Goal: Task Accomplishment & Management: Use online tool/utility

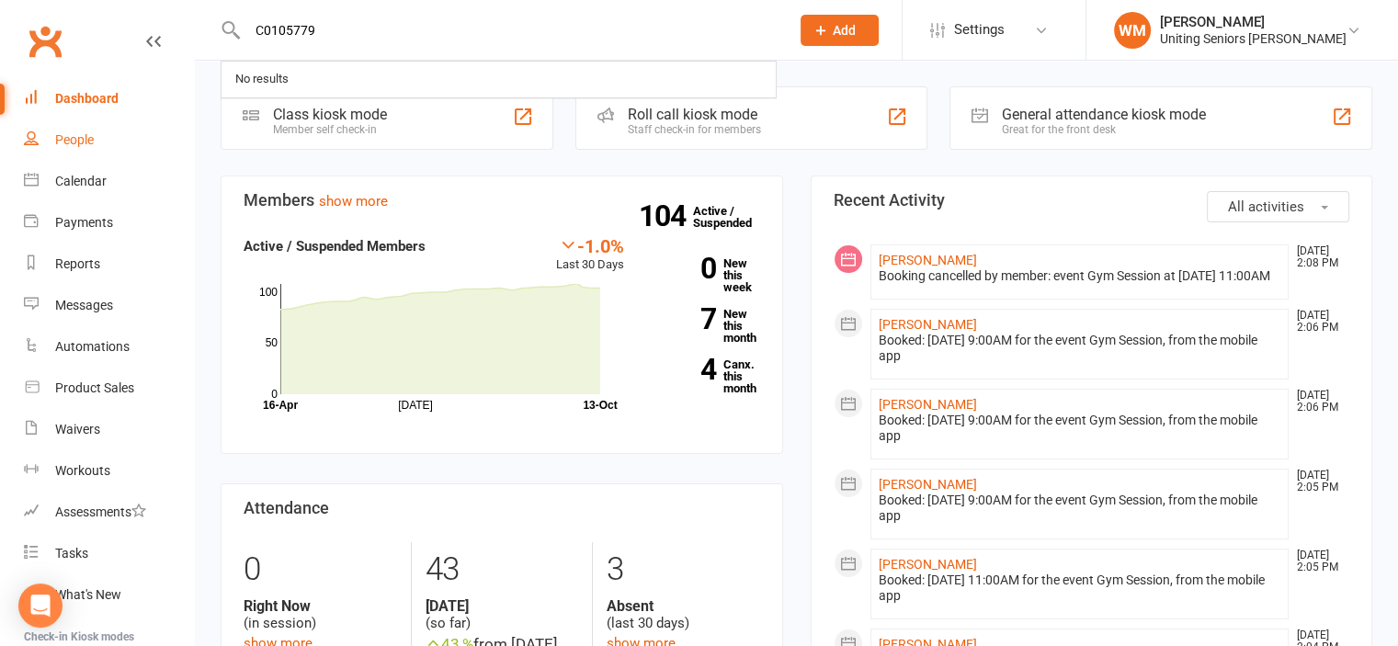
type input "C0105779"
click at [60, 147] on div "People" at bounding box center [74, 139] width 39 height 15
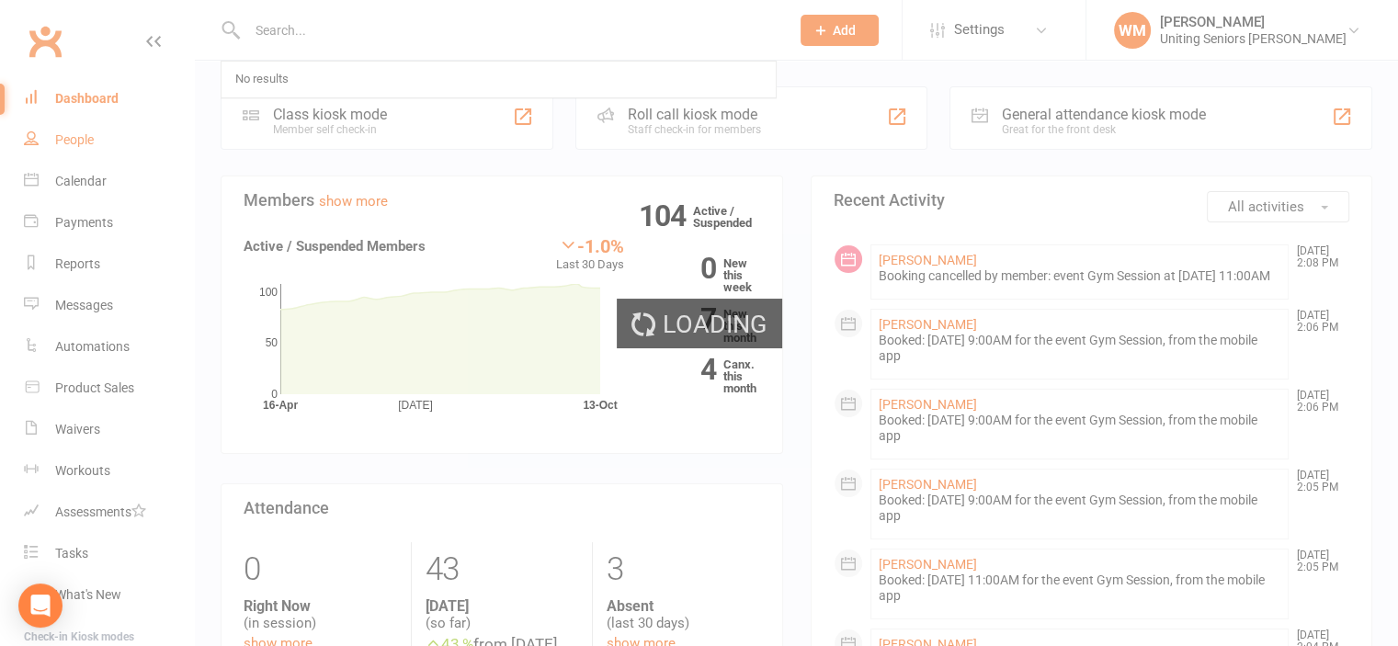
select select "100"
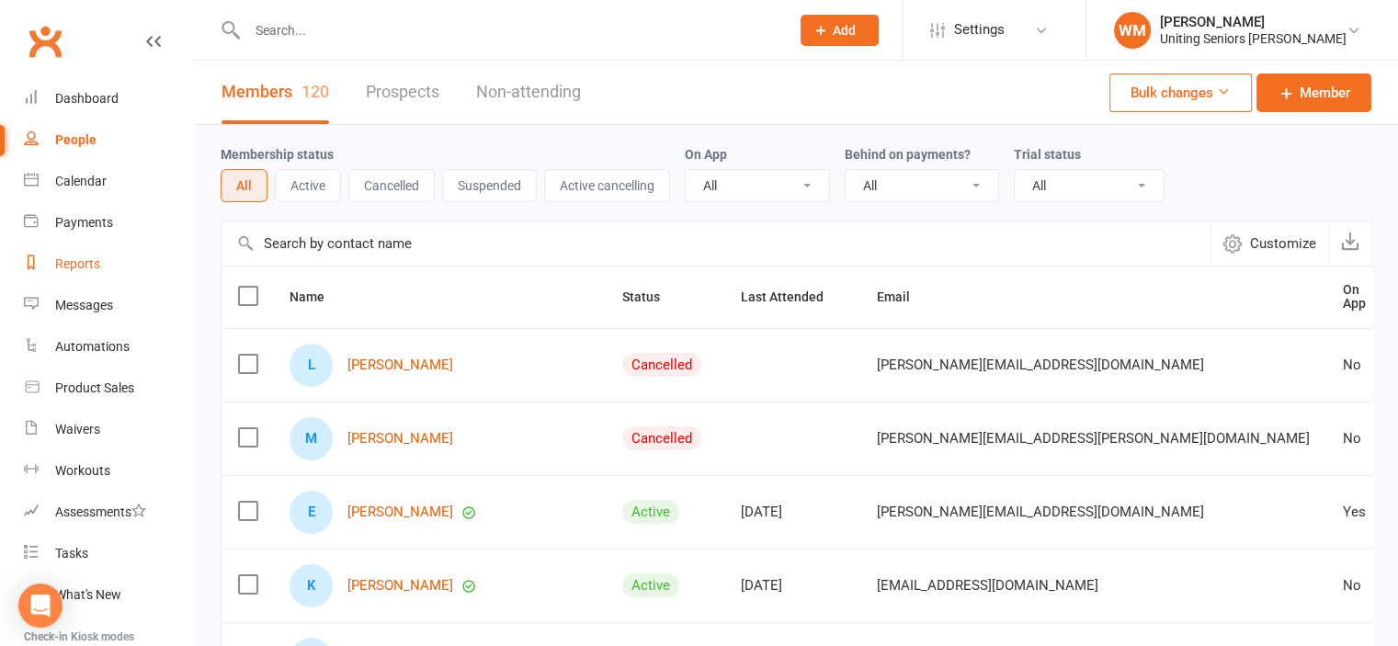
click at [63, 271] on div "Reports" at bounding box center [77, 263] width 45 height 15
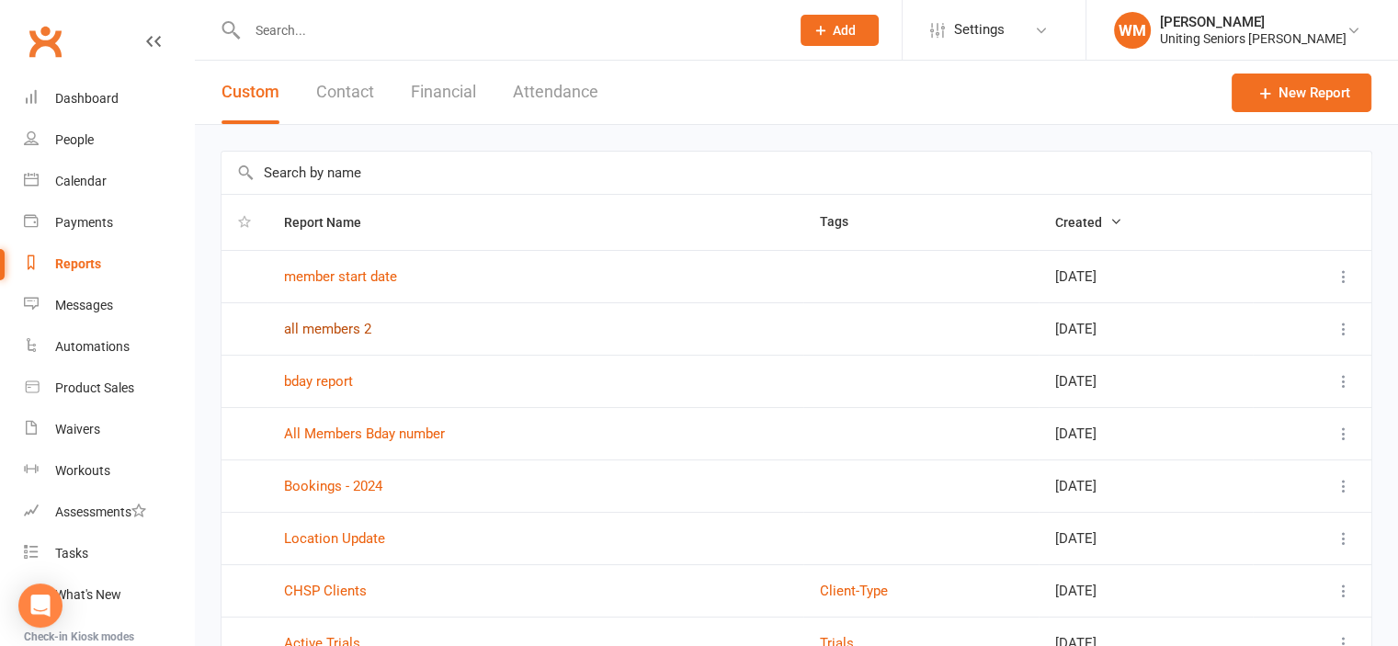
click at [335, 326] on link "all members 2" at bounding box center [327, 329] width 87 height 17
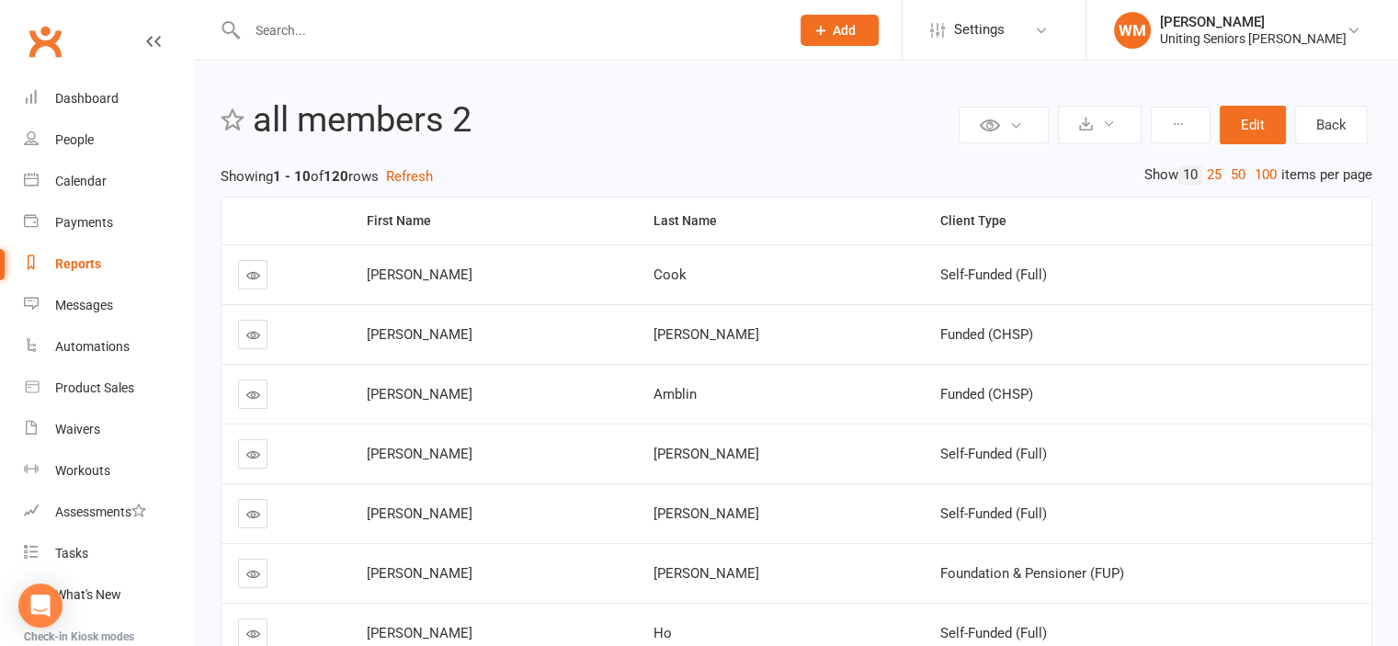
click at [101, 256] on link "Reports" at bounding box center [109, 264] width 170 height 41
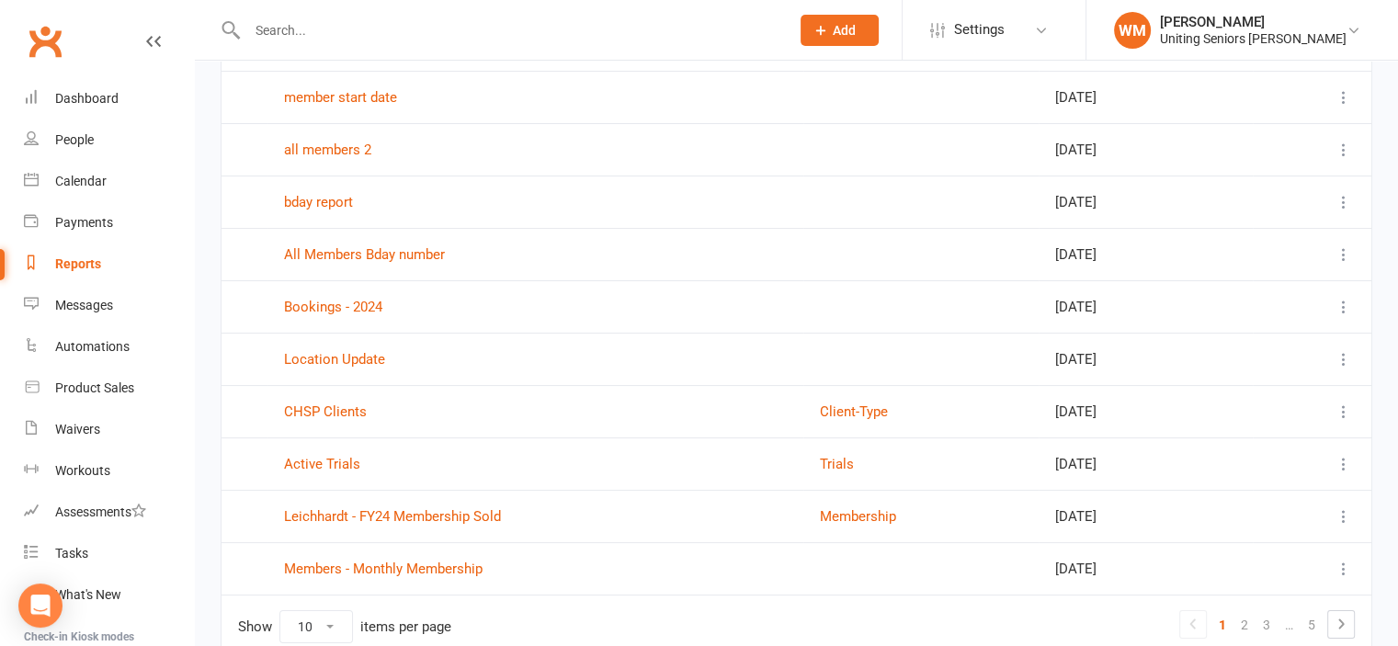
scroll to position [267, 0]
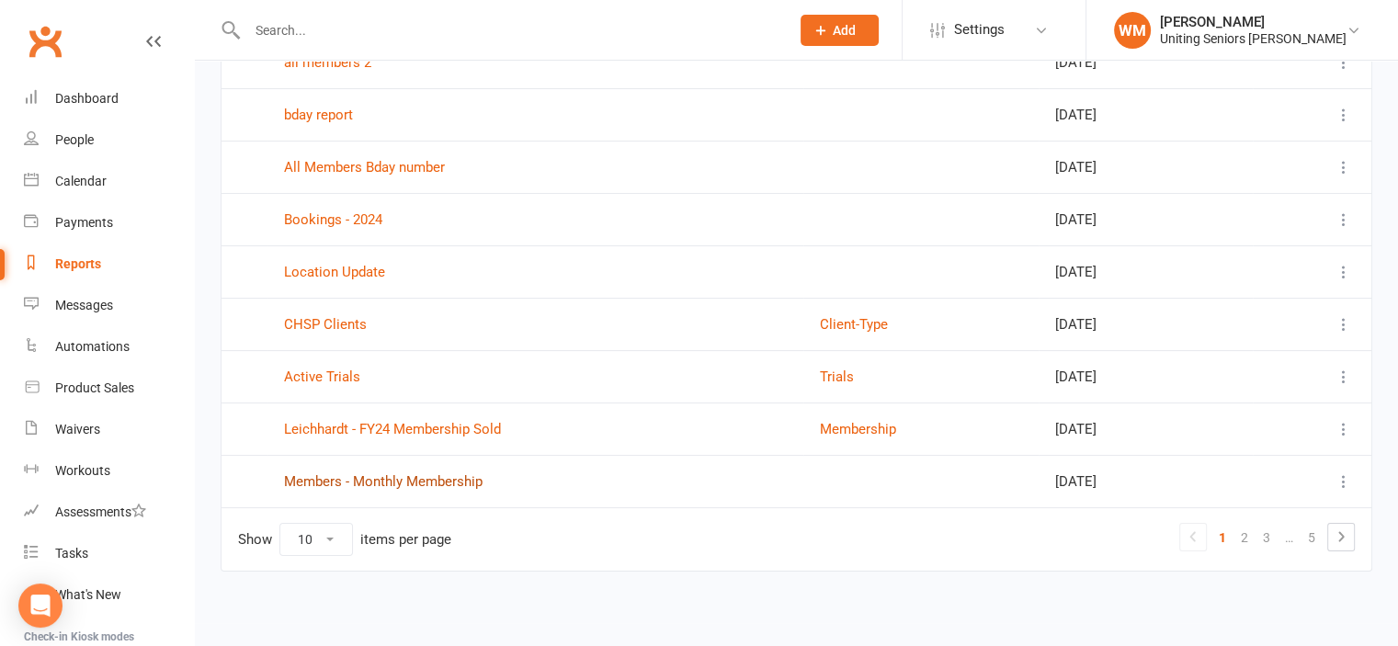
click at [375, 473] on link "Members - Monthly Membership" at bounding box center [383, 481] width 199 height 17
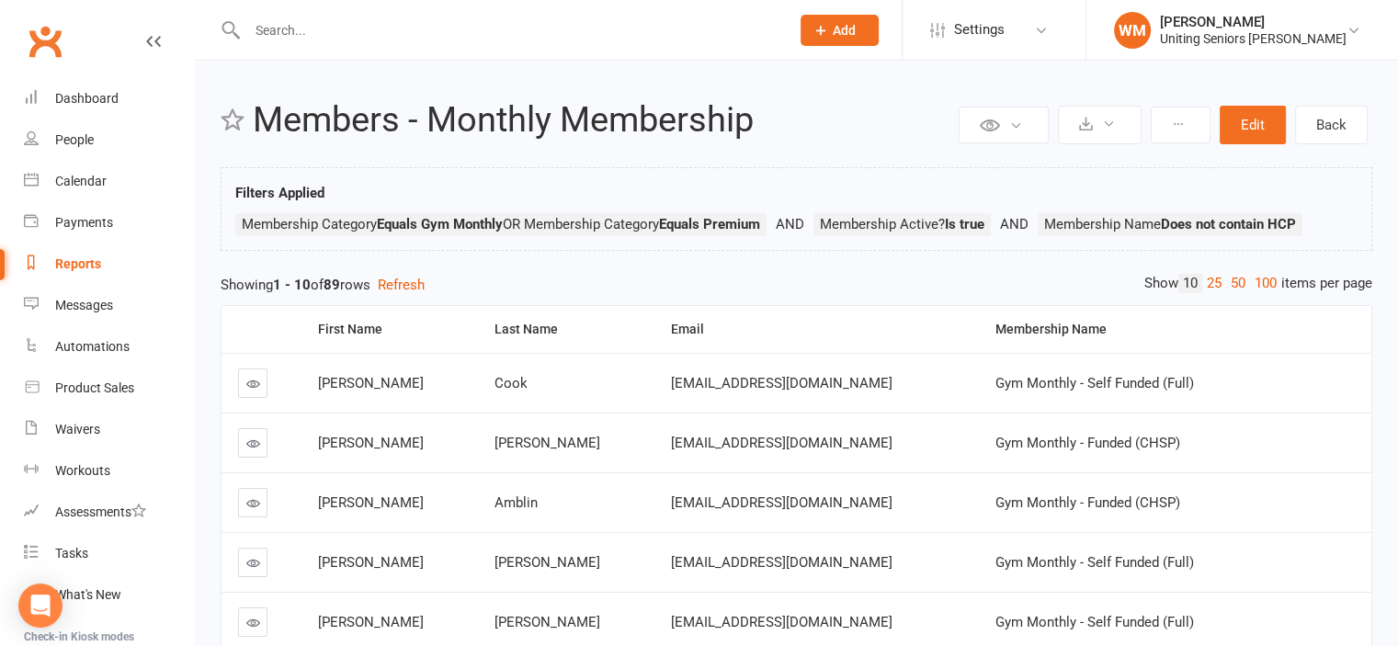
click at [96, 268] on div "Reports" at bounding box center [78, 263] width 46 height 15
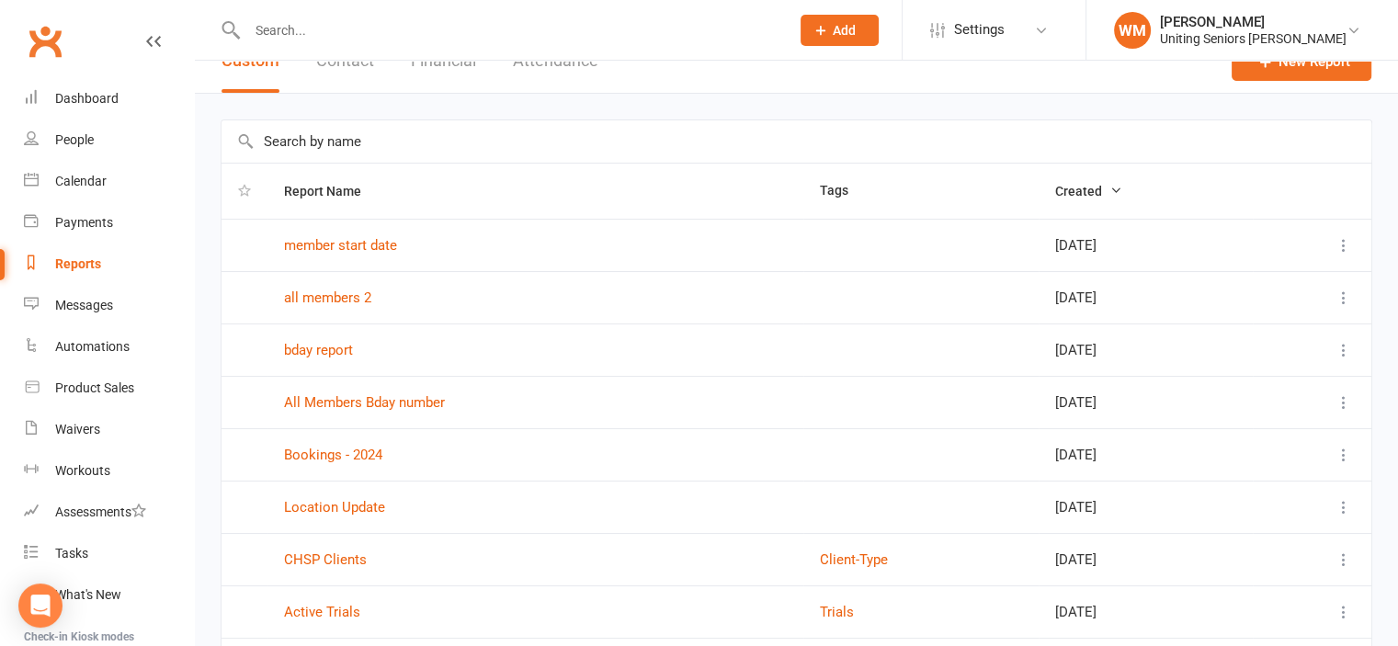
scroll to position [267, 0]
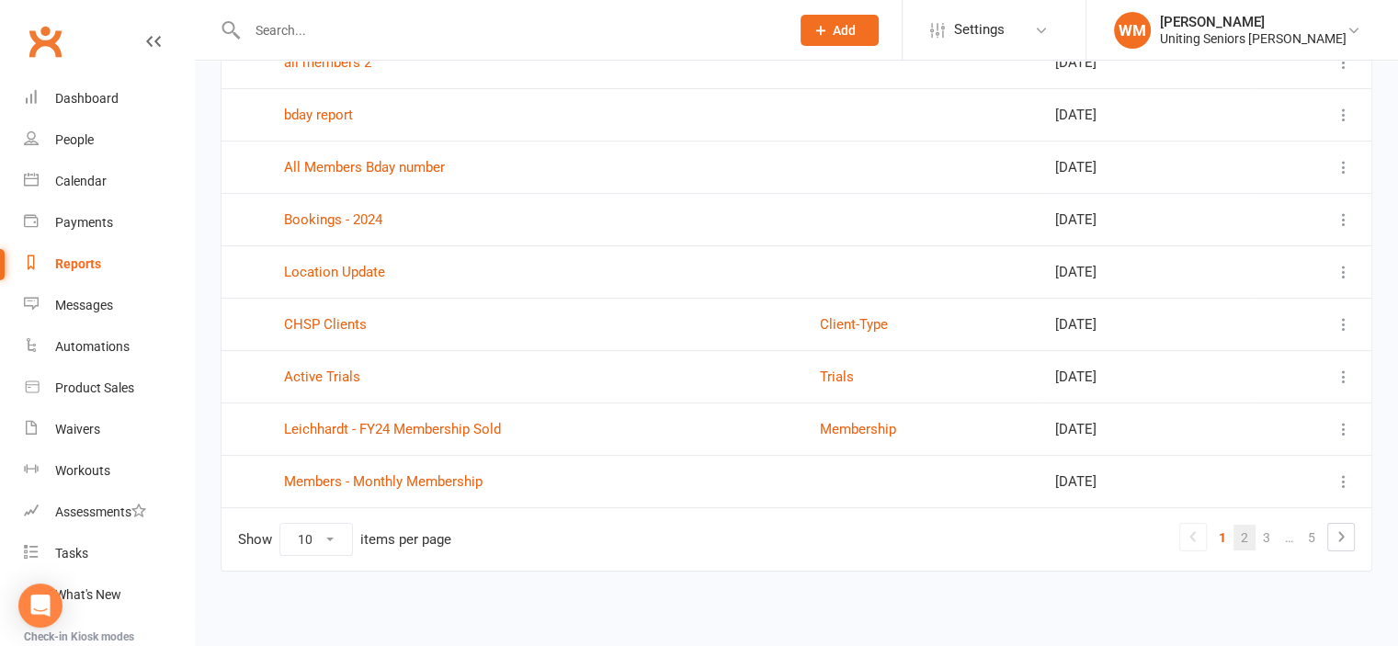
click at [1247, 539] on link "2" at bounding box center [1245, 538] width 22 height 26
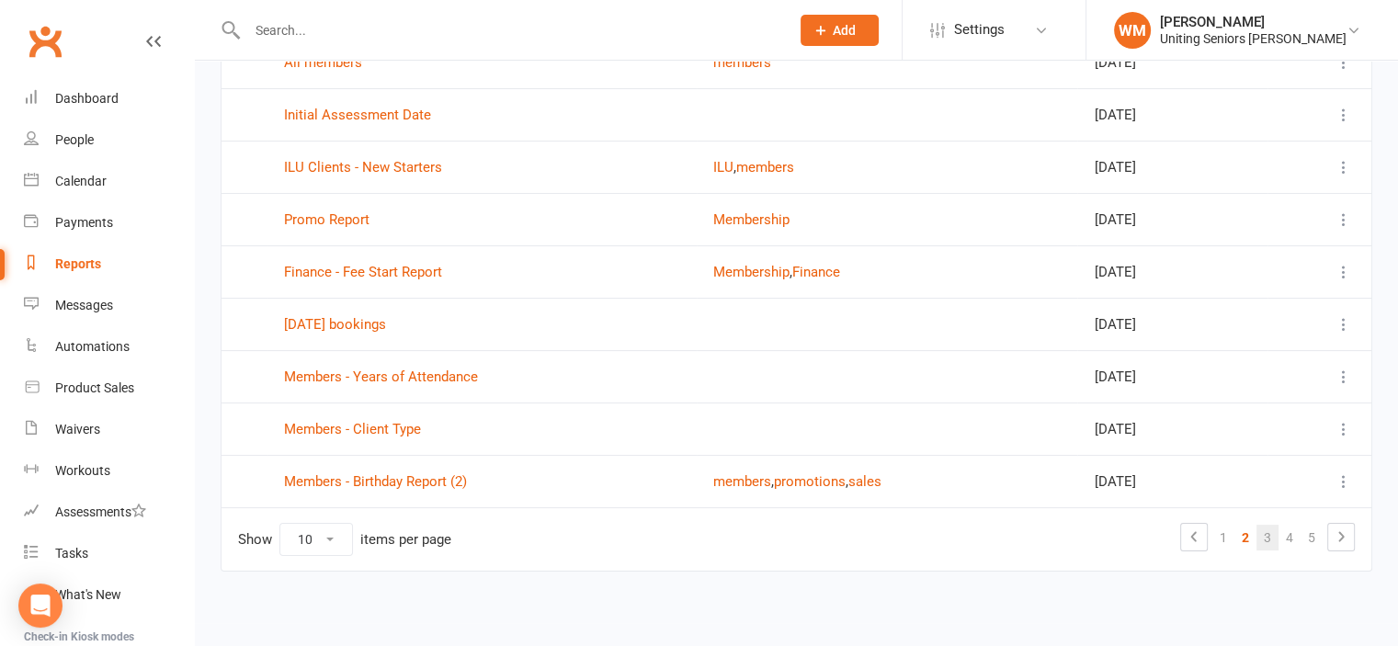
click at [1271, 542] on link "3" at bounding box center [1268, 538] width 22 height 26
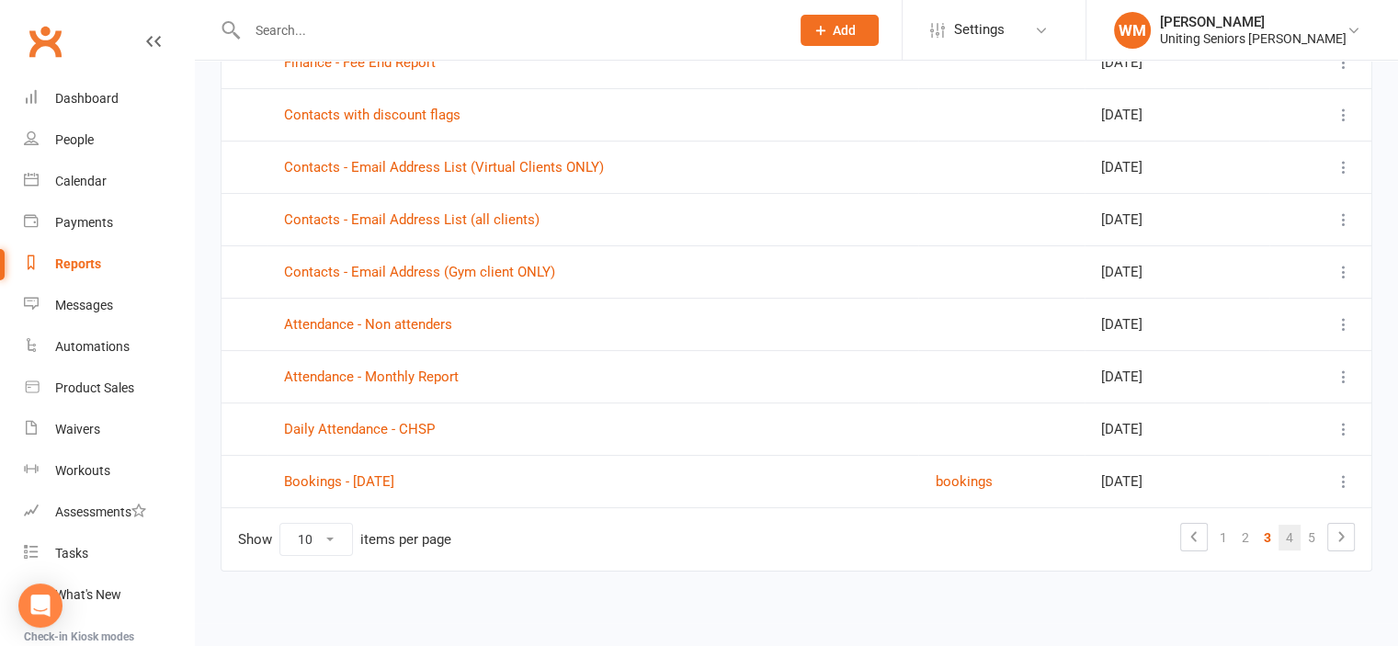
click at [1291, 530] on link "4" at bounding box center [1290, 538] width 22 height 26
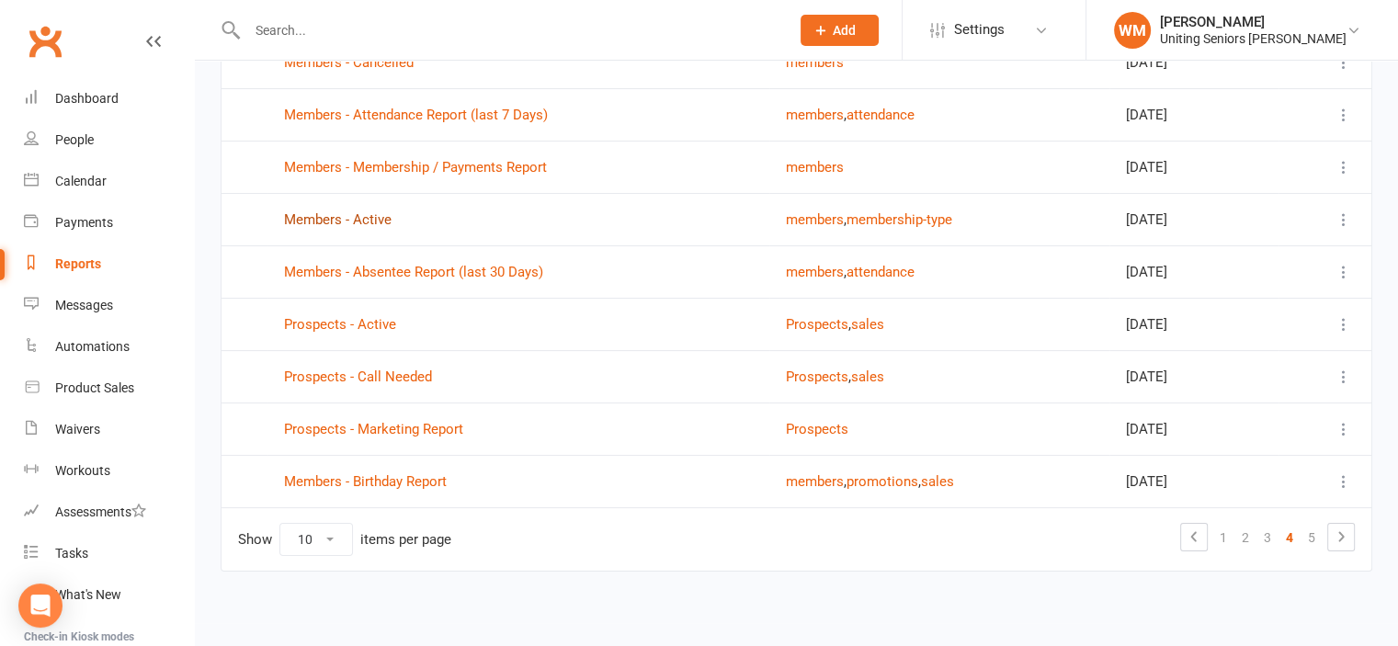
click at [364, 212] on link "Members - Active" at bounding box center [338, 219] width 108 height 17
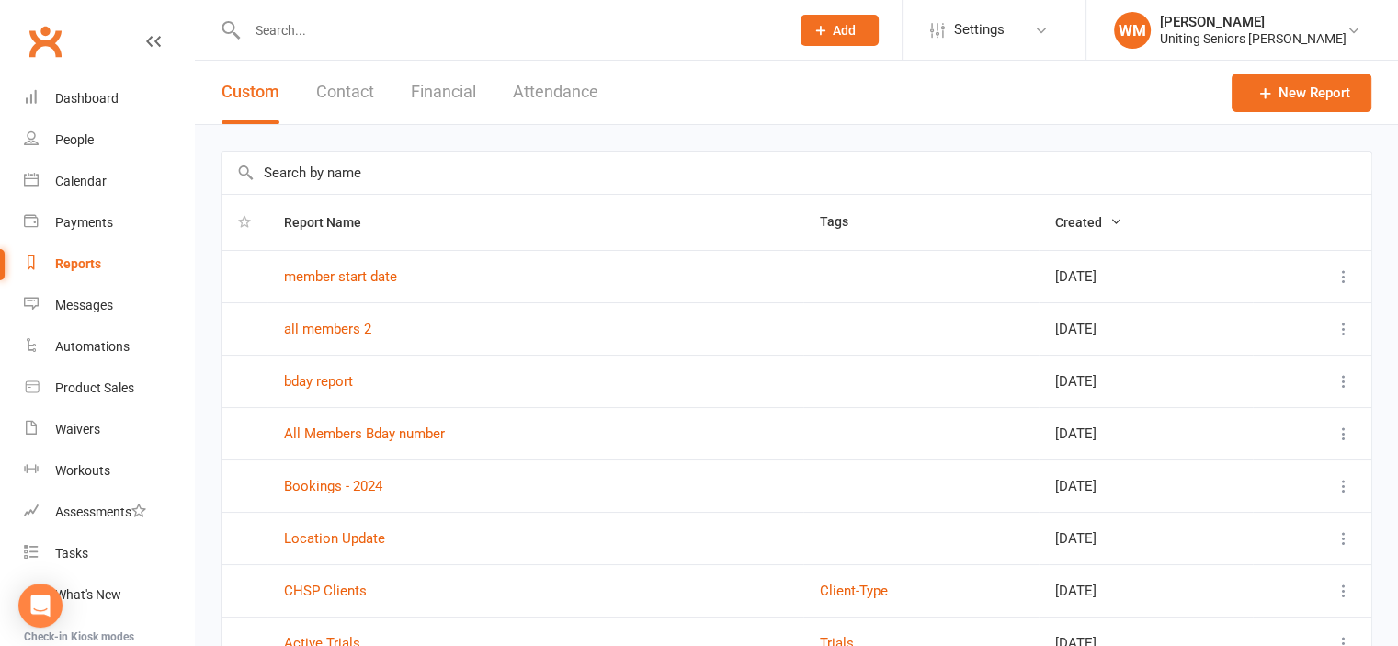
scroll to position [267, 0]
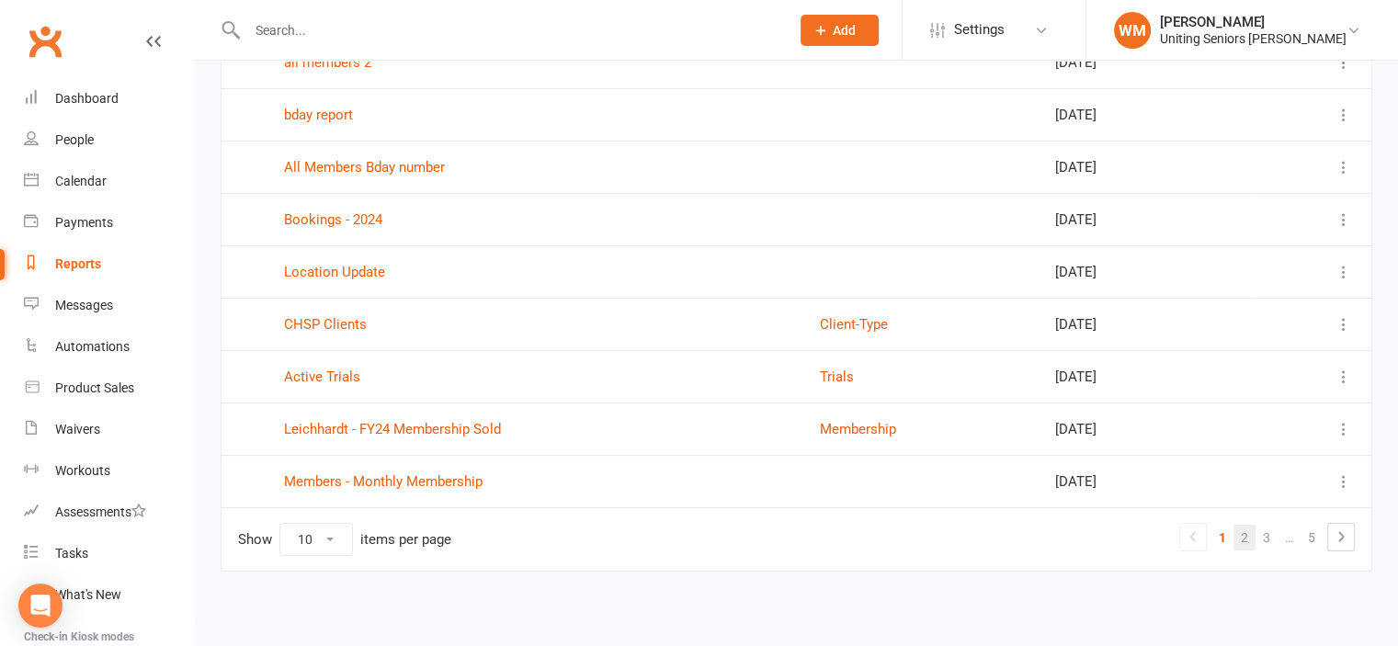
click at [1251, 540] on link "2" at bounding box center [1245, 538] width 22 height 26
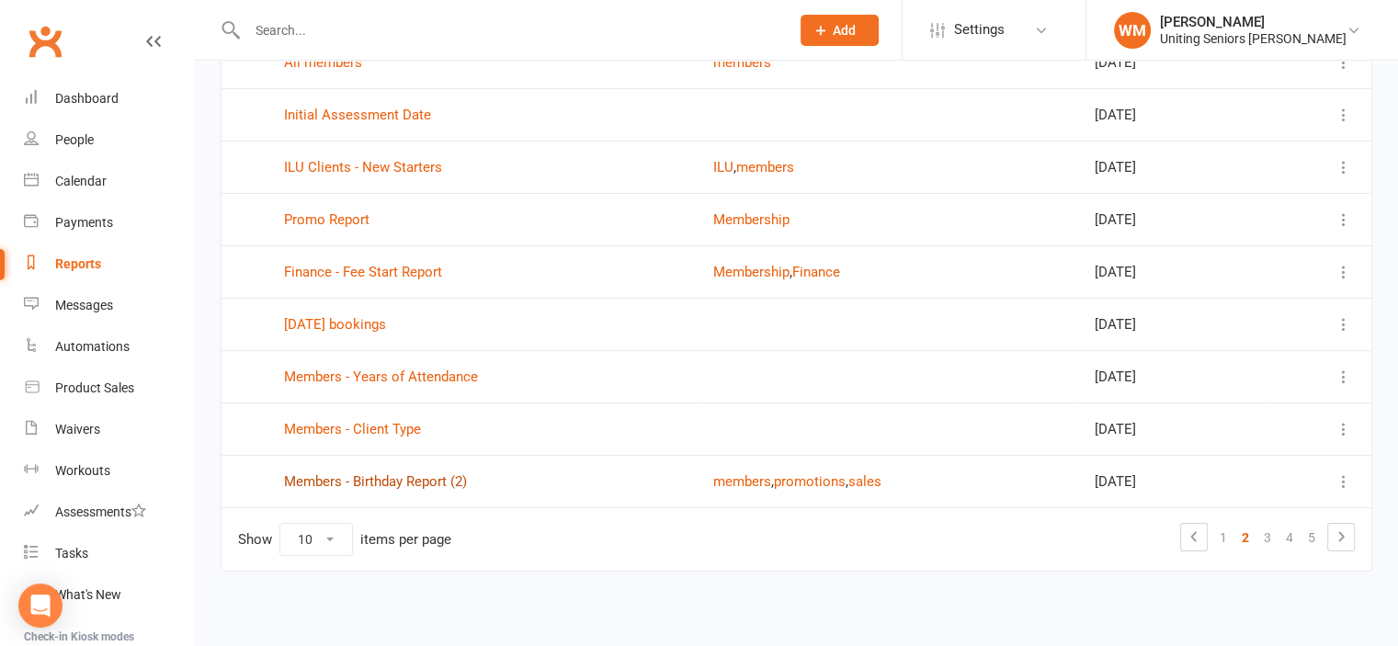
click at [342, 479] on link "Members - Birthday Report (2)" at bounding box center [375, 481] width 183 height 17
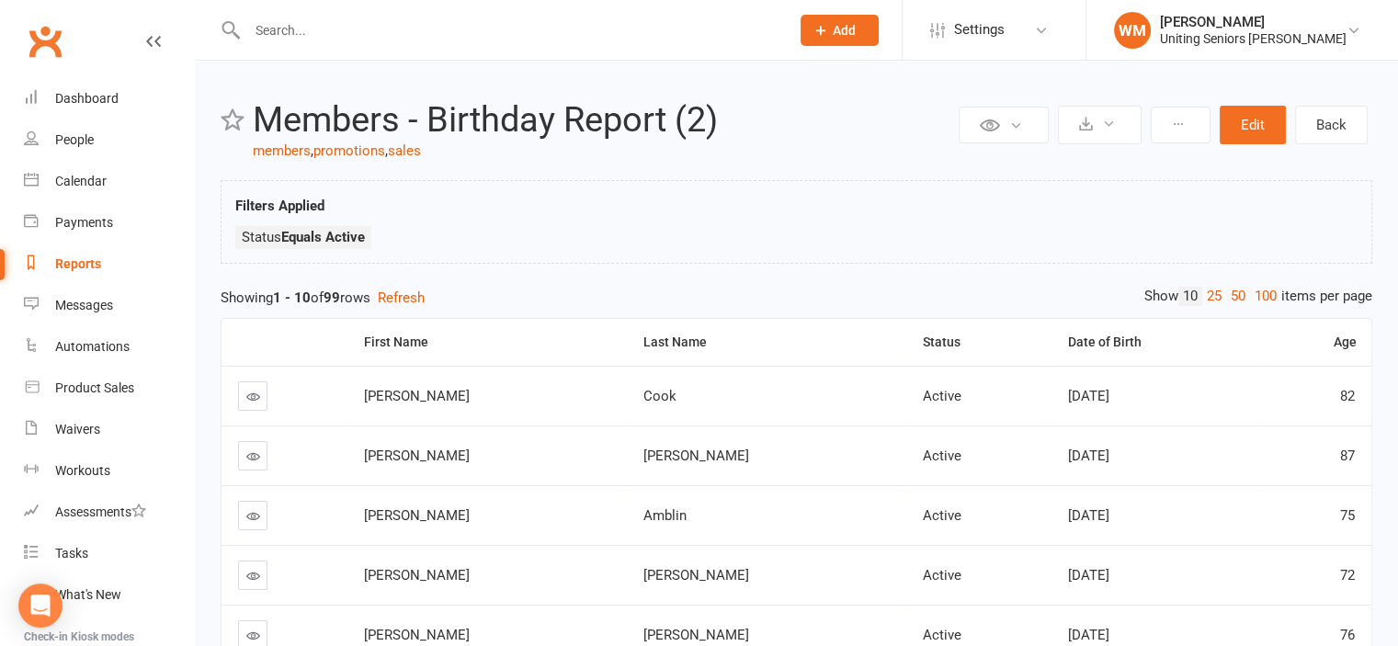
scroll to position [92, 0]
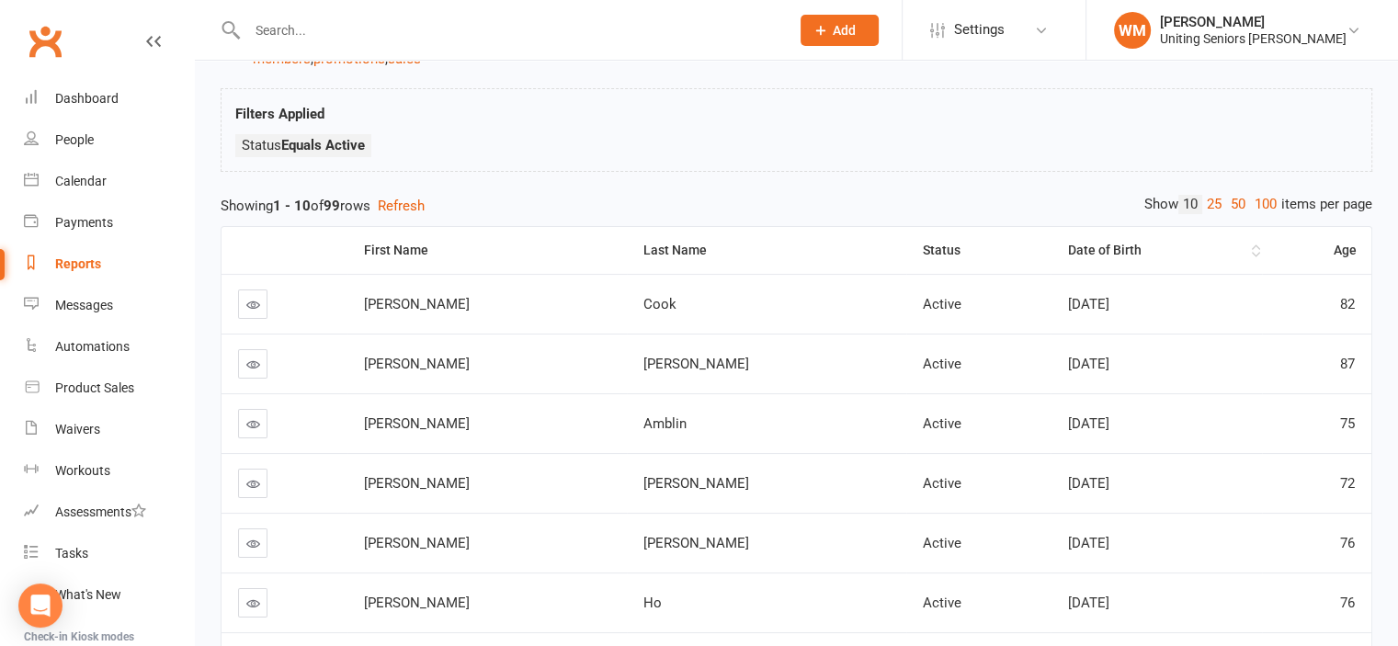
click at [1067, 251] on div "Date of Birth" at bounding box center [1157, 251] width 180 height 14
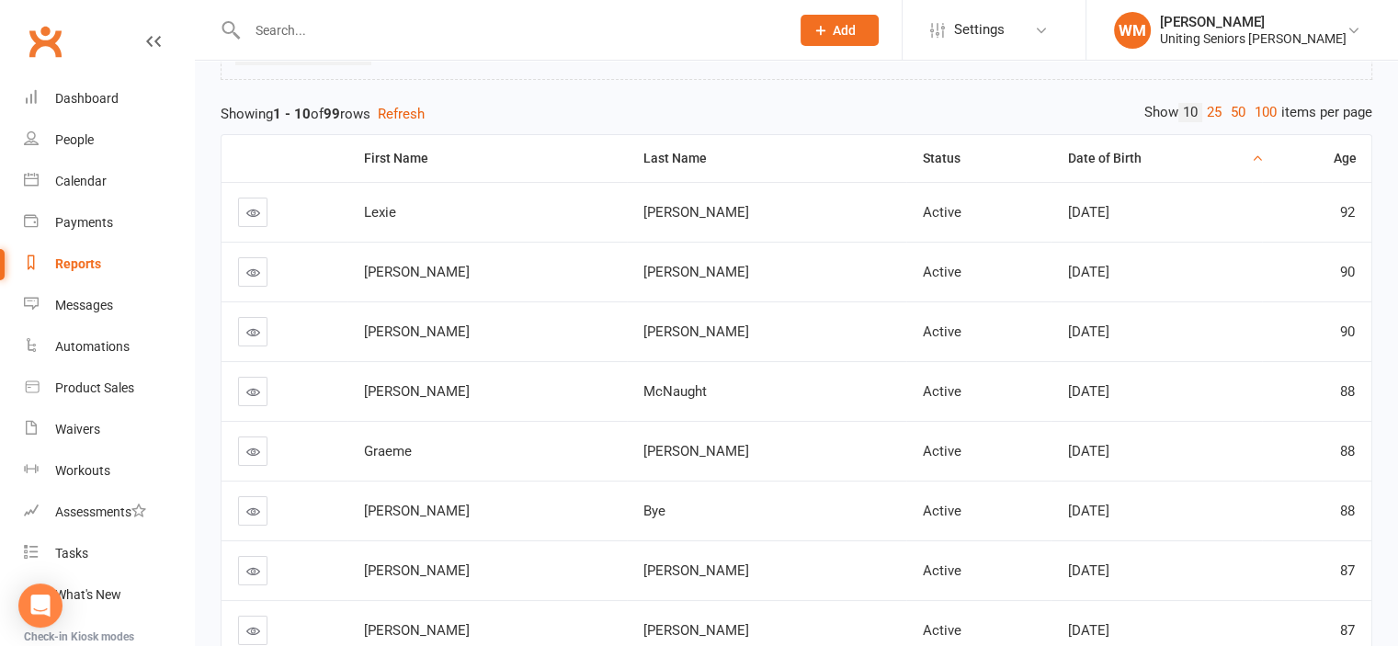
scroll to position [460, 0]
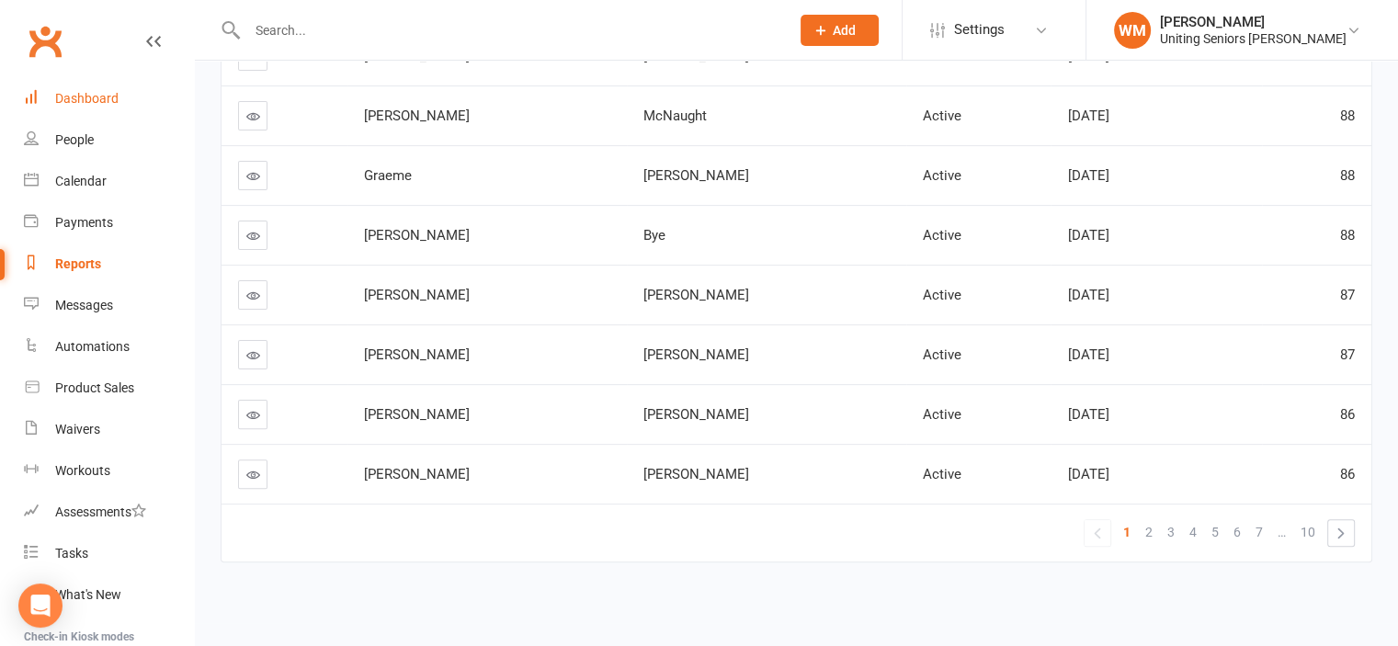
click at [92, 104] on div "Dashboard" at bounding box center [86, 98] width 63 height 15
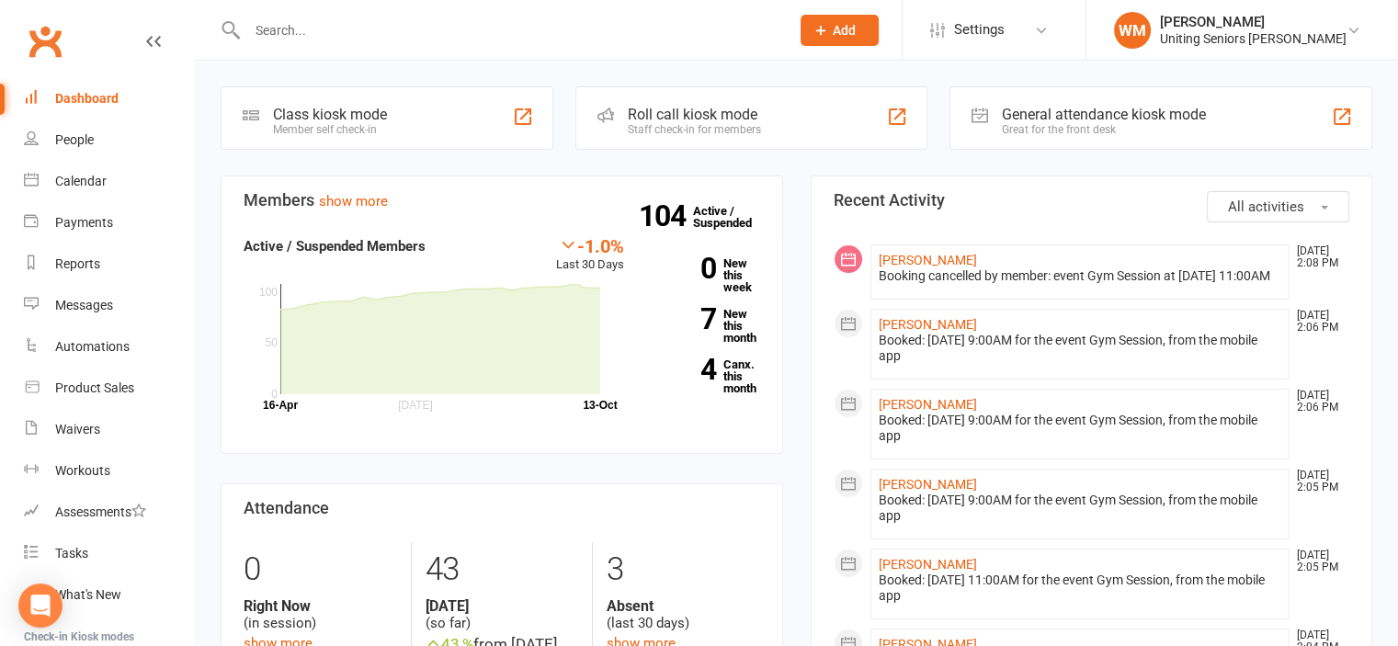
click at [327, 25] on input "text" at bounding box center [509, 30] width 535 height 26
type input "7"
click at [53, 179] on link "Calendar" at bounding box center [109, 181] width 170 height 41
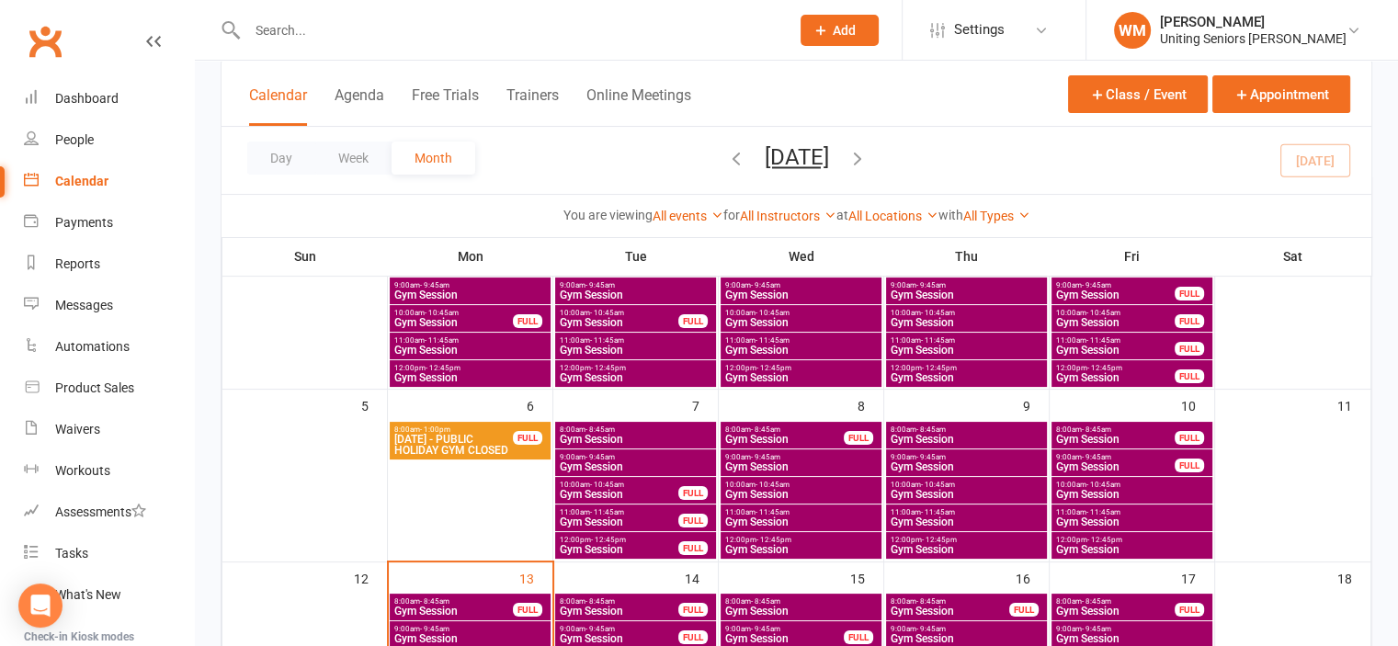
scroll to position [276, 0]
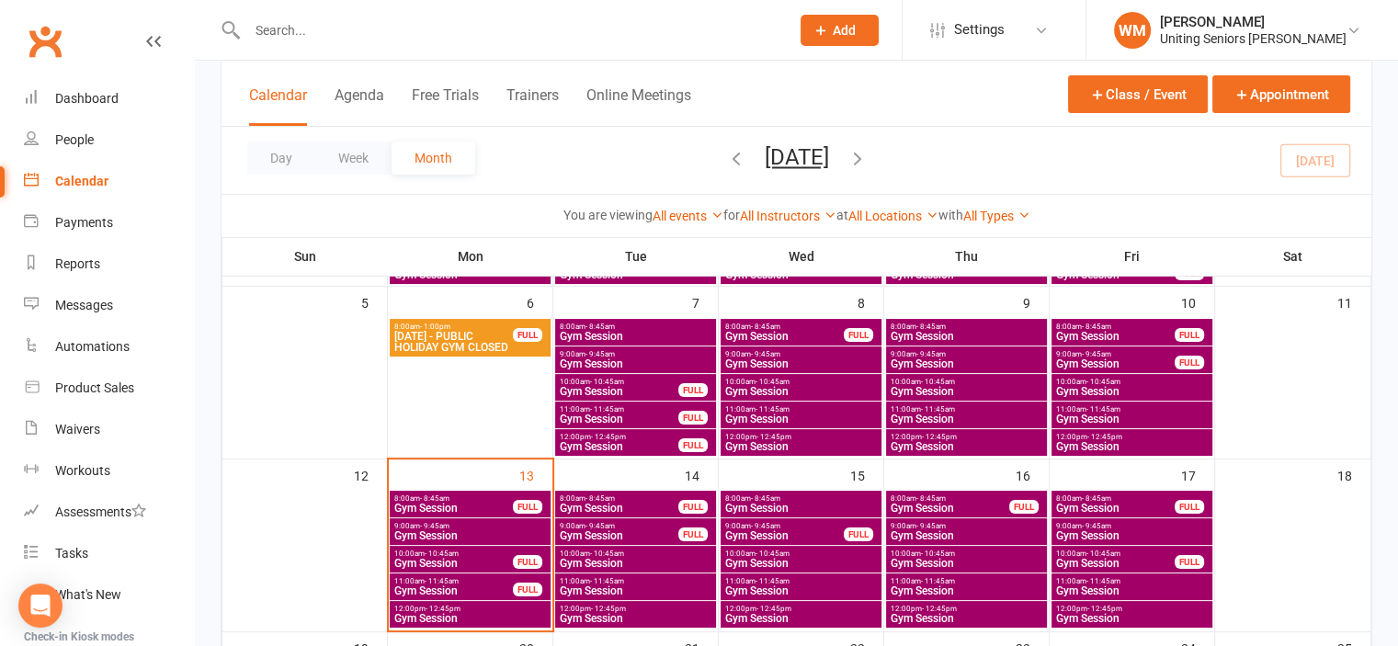
click at [449, 613] on span "Gym Session" at bounding box center [470, 618] width 154 height 11
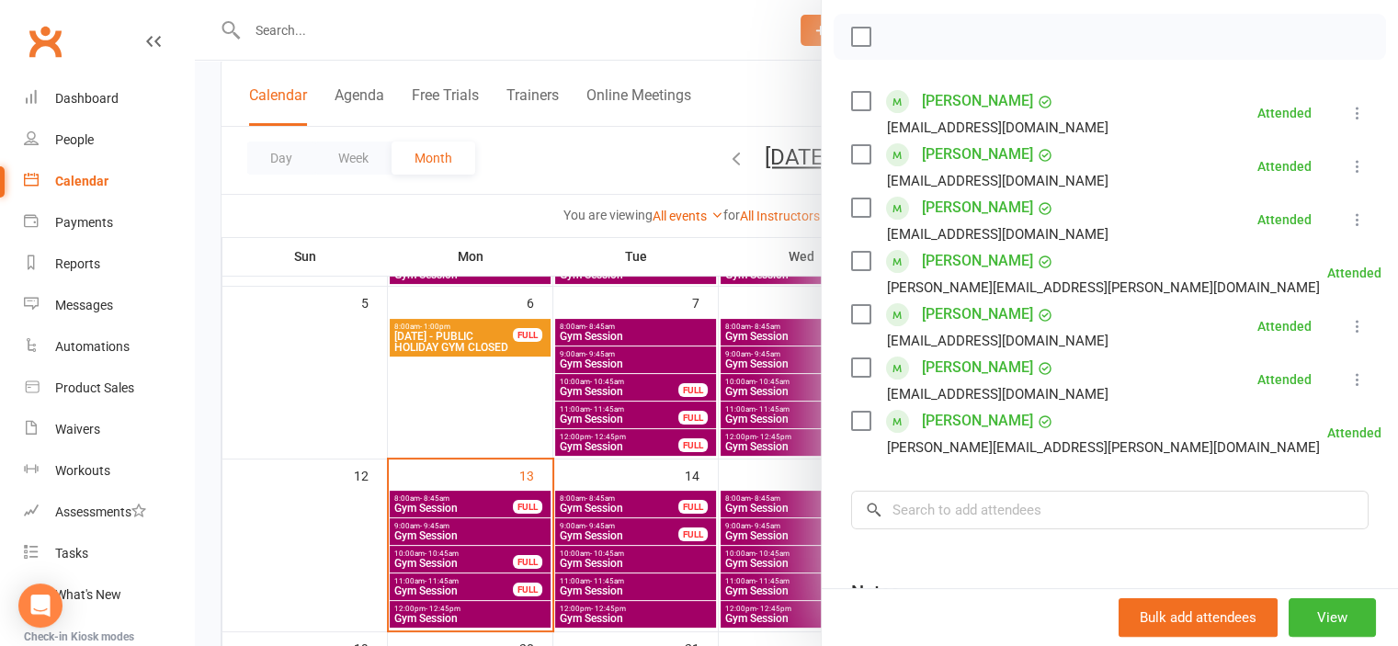
scroll to position [368, 0]
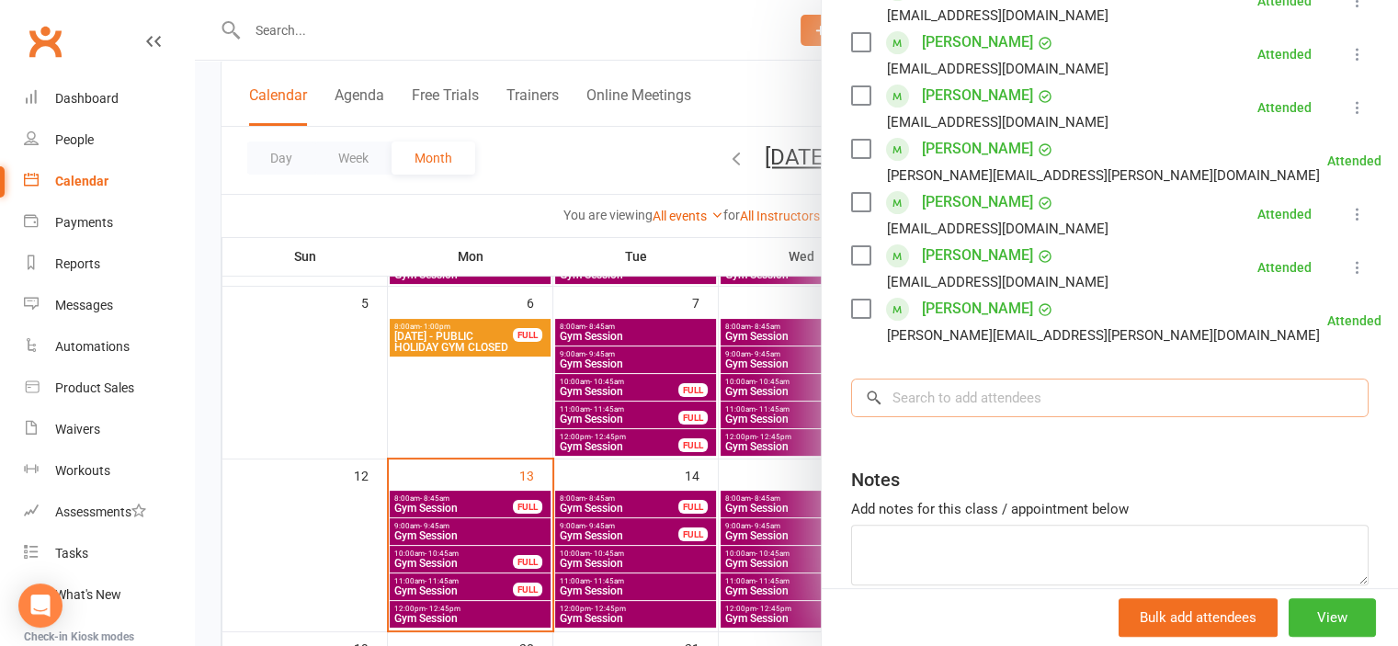
click at [1032, 403] on input "search" at bounding box center [1110, 398] width 518 height 39
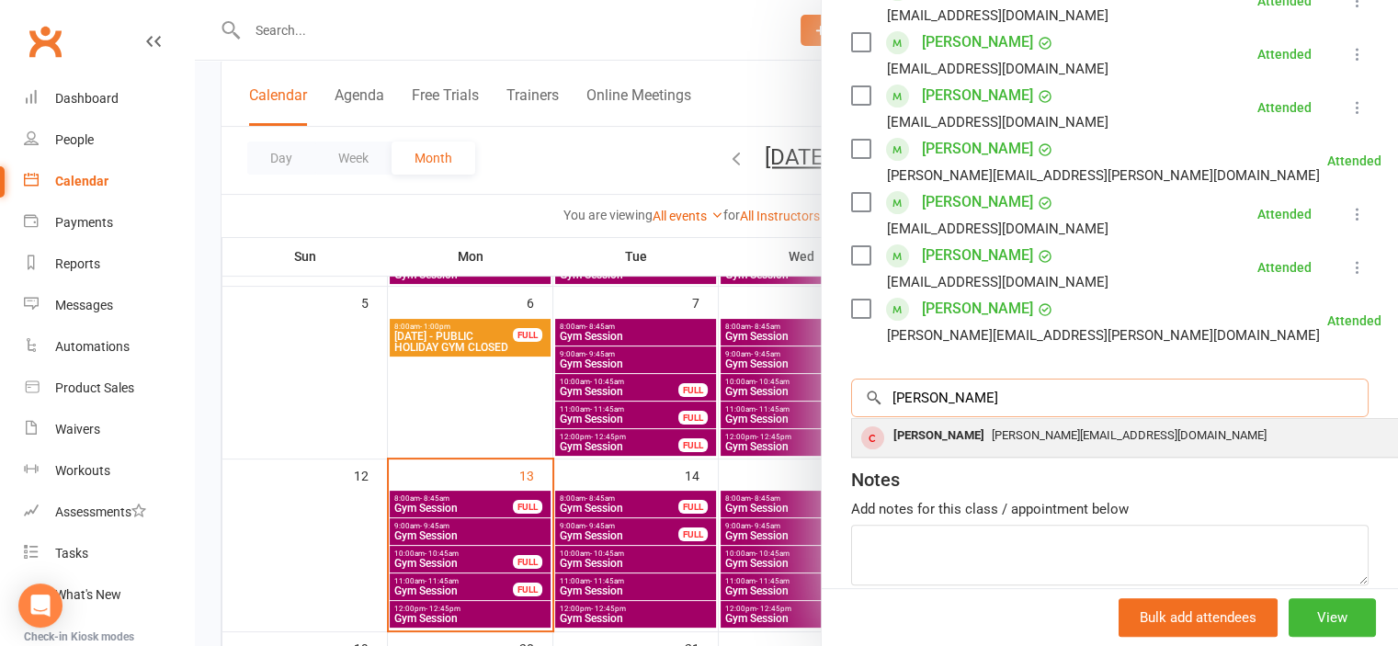
type input "[PERSON_NAME]"
click at [1017, 439] on span "[PERSON_NAME][EMAIL_ADDRESS][DOMAIN_NAME]" at bounding box center [1129, 435] width 275 height 14
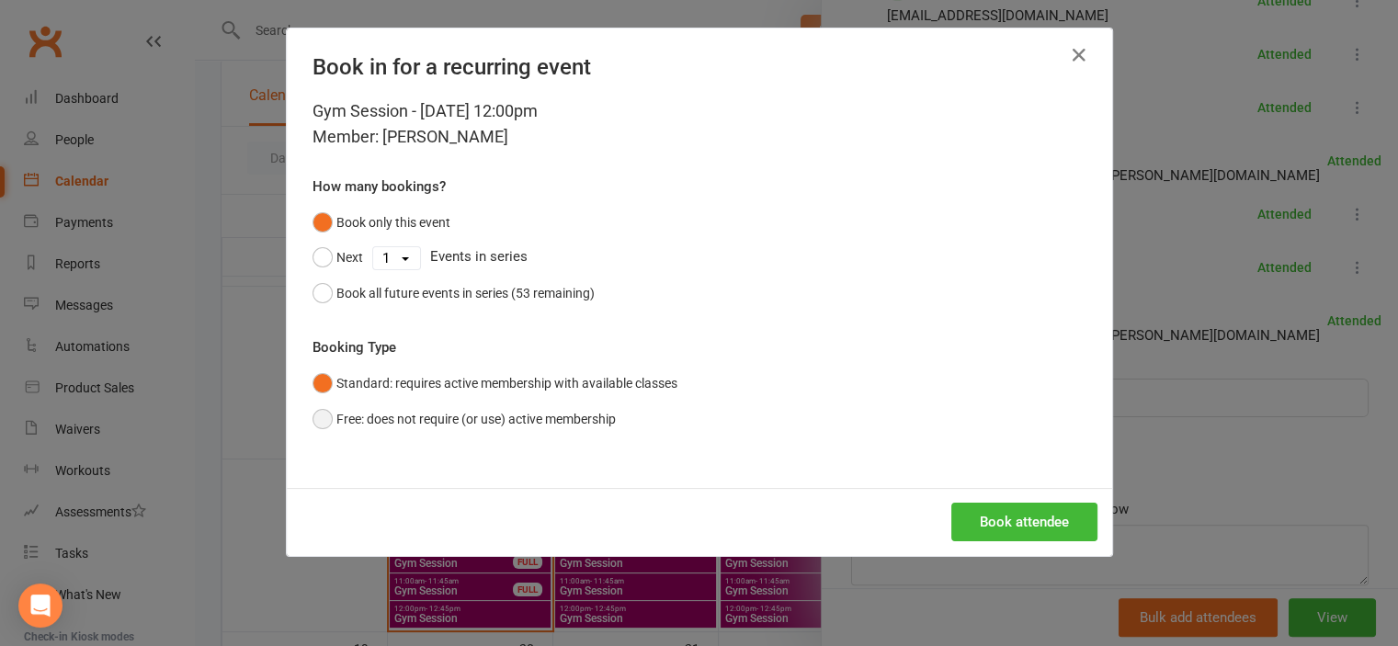
drag, startPoint x: 319, startPoint y: 418, endPoint x: 644, endPoint y: 450, distance: 326.1
click at [320, 418] on button "Free: does not require (or use) active membership" at bounding box center [464, 419] width 303 height 35
click at [1023, 518] on button "Book attendee" at bounding box center [1024, 522] width 146 height 39
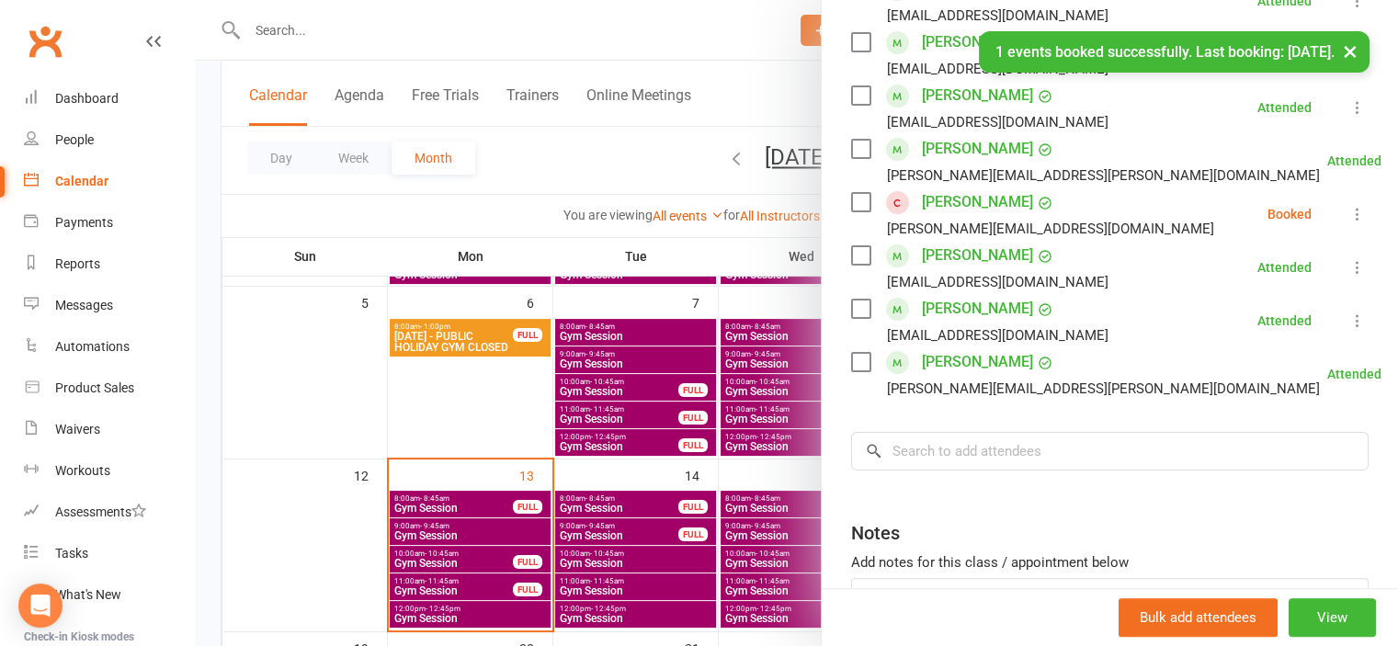
click at [1349, 209] on icon at bounding box center [1358, 214] width 18 height 18
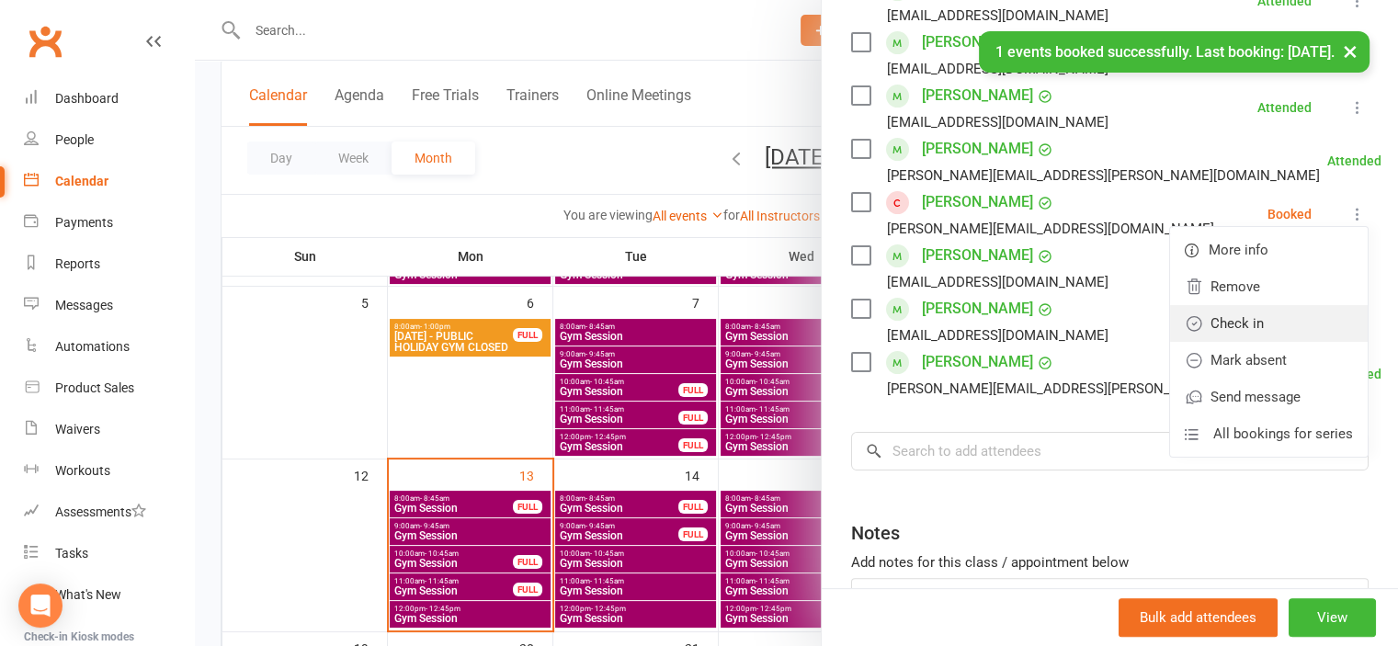
click at [1225, 335] on link "Check in" at bounding box center [1269, 323] width 198 height 37
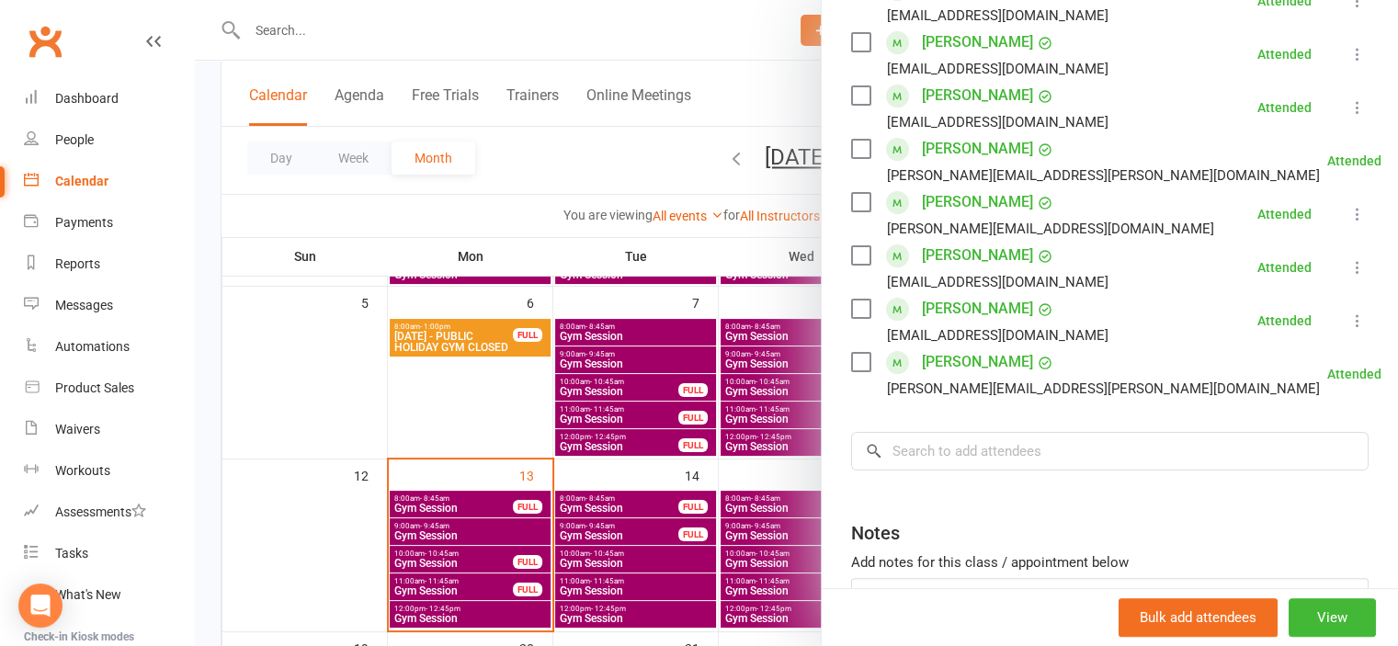
click at [321, 40] on div at bounding box center [796, 323] width 1203 height 646
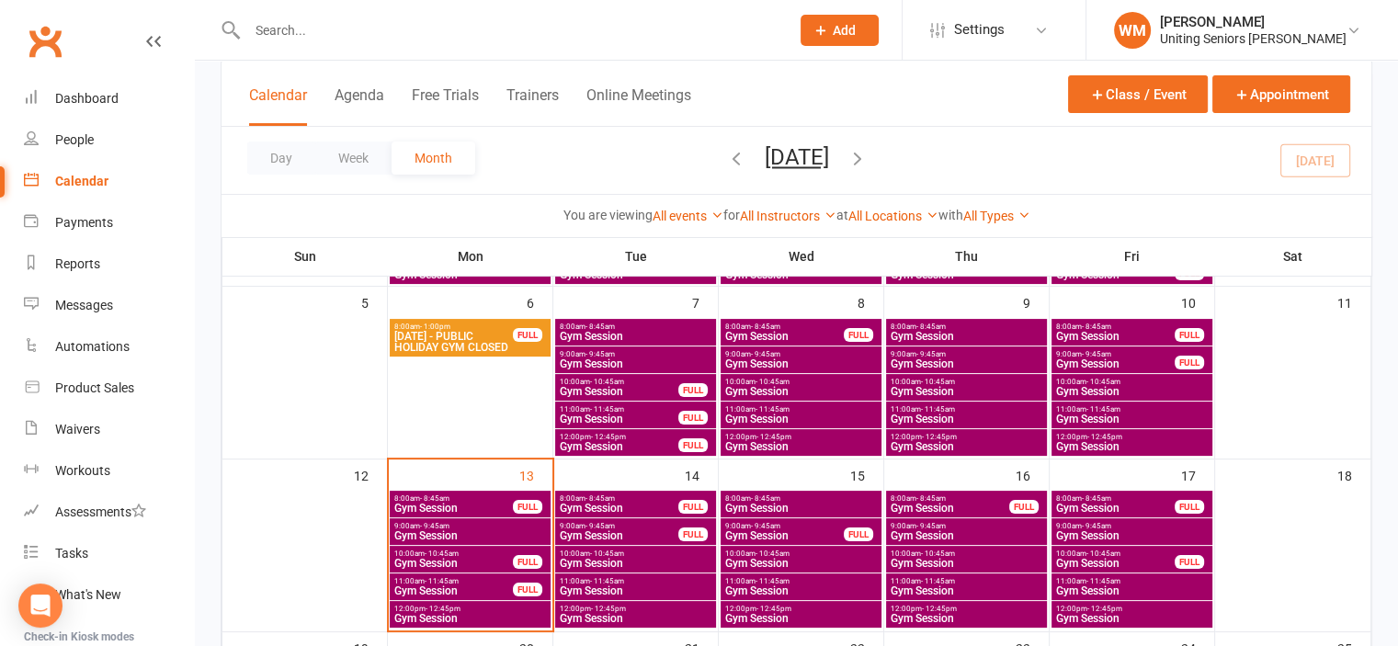
click at [320, 33] on div at bounding box center [796, 323] width 1203 height 646
click at [320, 33] on input "text" at bounding box center [509, 30] width 535 height 26
type input "a"
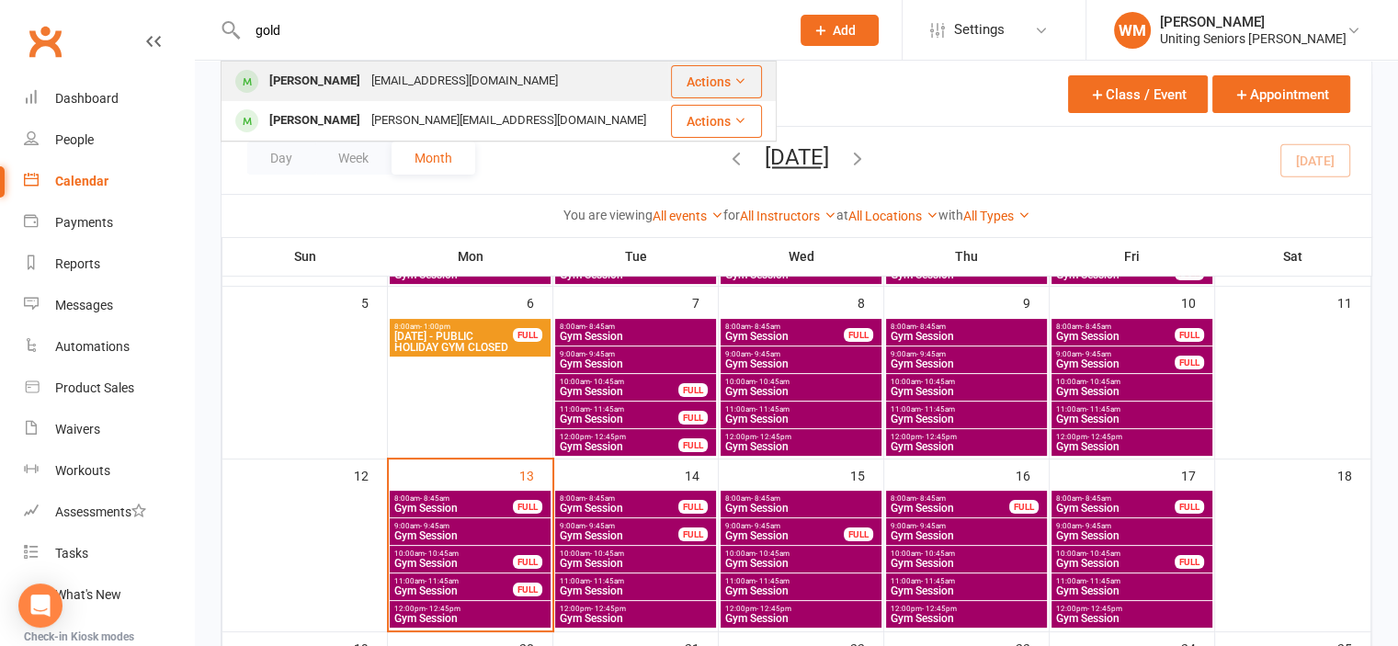
type input "gold"
click at [322, 67] on div "[PERSON_NAME] [EMAIL_ADDRESS][DOMAIN_NAME]" at bounding box center [444, 82] width 445 height 38
